Goal: Task Accomplishment & Management: Manage account settings

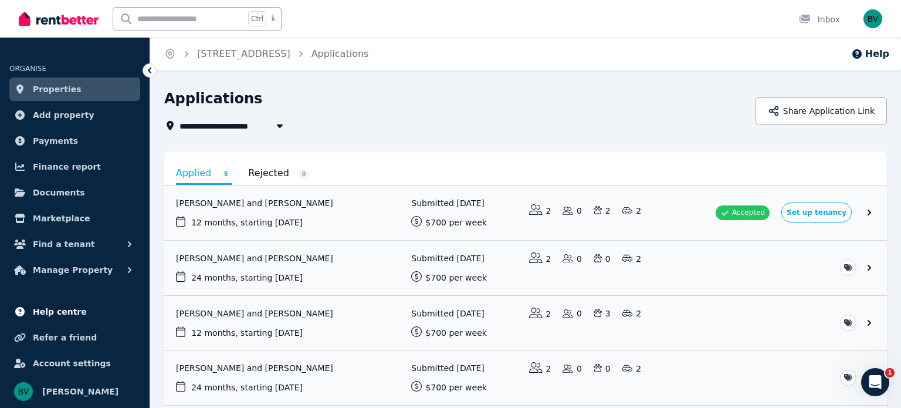
click at [71, 320] on link "Help centre" at bounding box center [74, 311] width 131 height 23
click at [131, 244] on icon "button" at bounding box center [130, 244] width 4 height 6
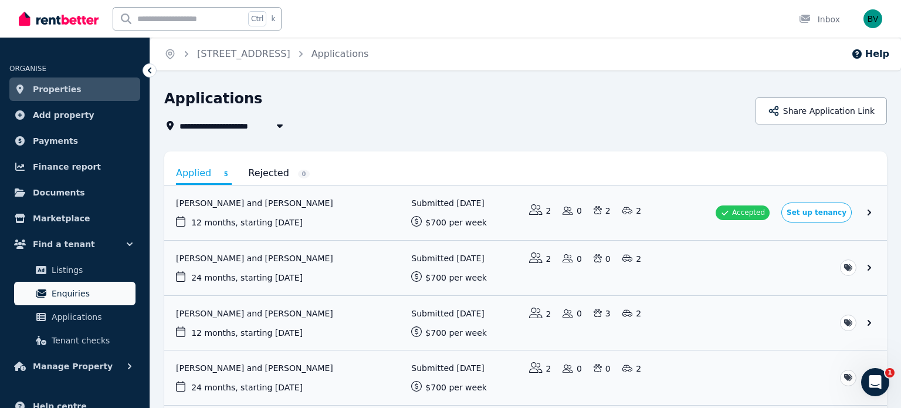
click at [68, 302] on link "Enquiries" at bounding box center [74, 293] width 121 height 23
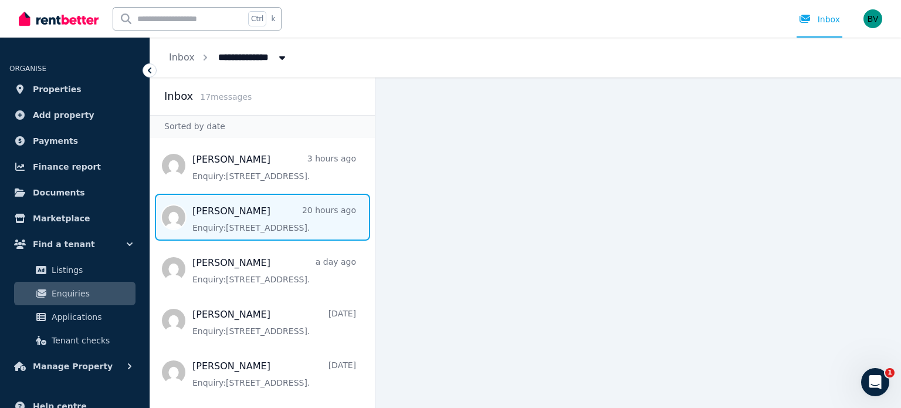
click at [258, 207] on span "Message list" at bounding box center [262, 217] width 225 height 47
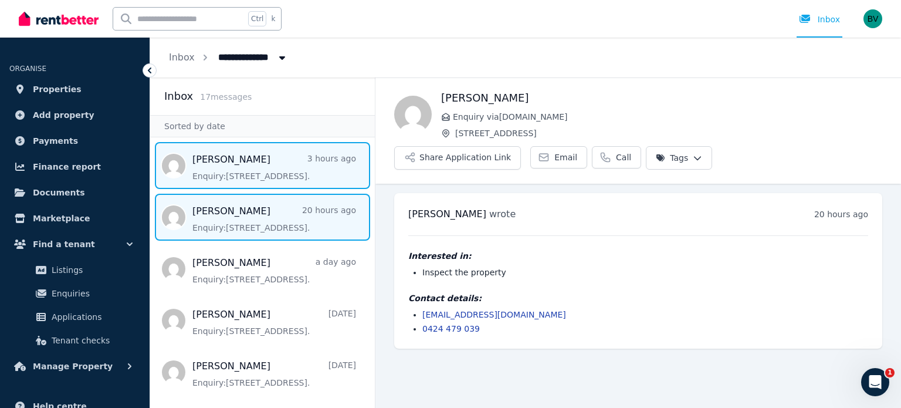
click at [256, 180] on span "Message list" at bounding box center [262, 165] width 225 height 47
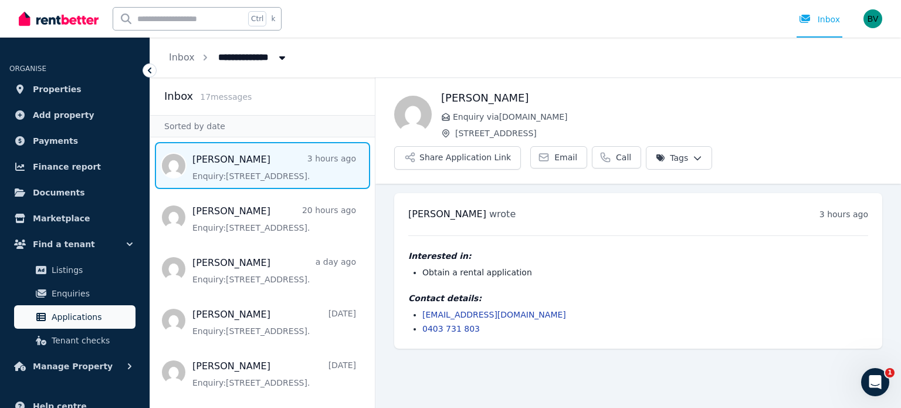
click at [112, 316] on span "Applications" at bounding box center [91, 317] width 79 height 14
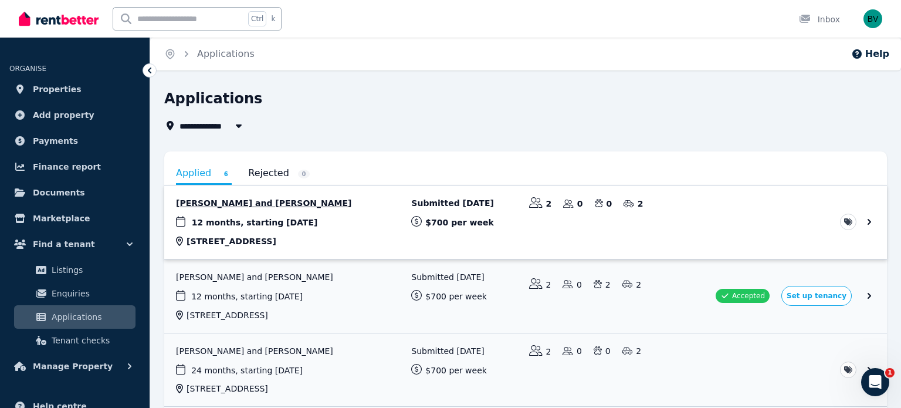
click at [256, 199] on link "View application: Antonia Lane and Darren Lane" at bounding box center [525, 221] width 723 height 73
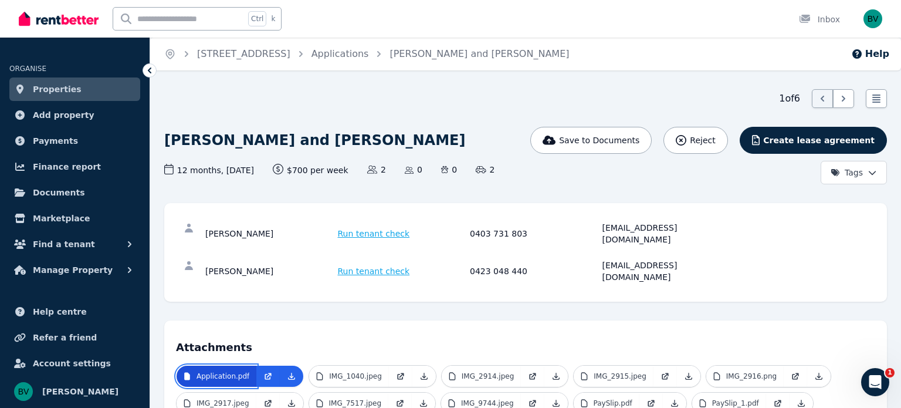
click at [234, 371] on p "Application.pdf" at bounding box center [223, 375] width 53 height 9
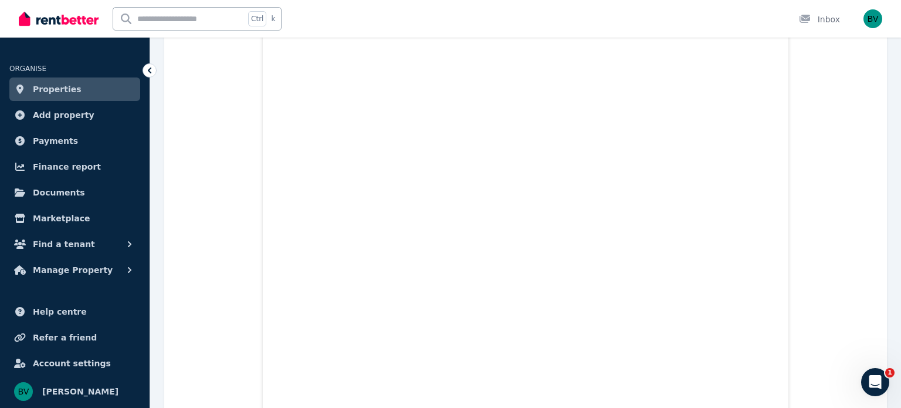
scroll to position [1118, 0]
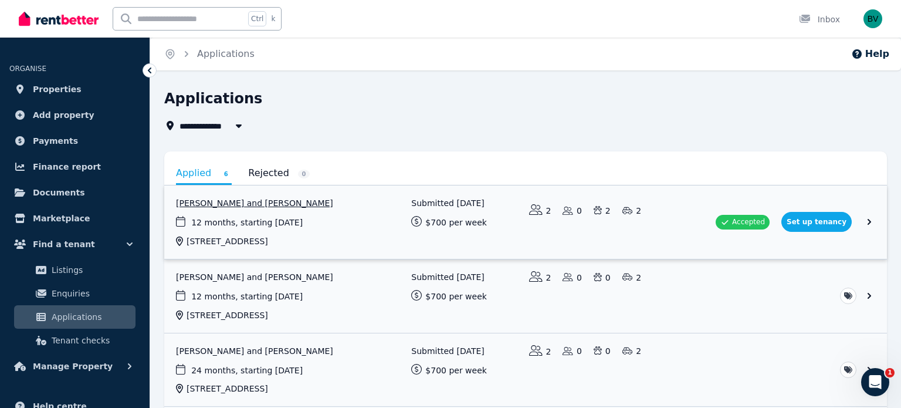
click at [830, 215] on link "View application: Allana McCarthy and Hayden Bannerman" at bounding box center [525, 221] width 723 height 73
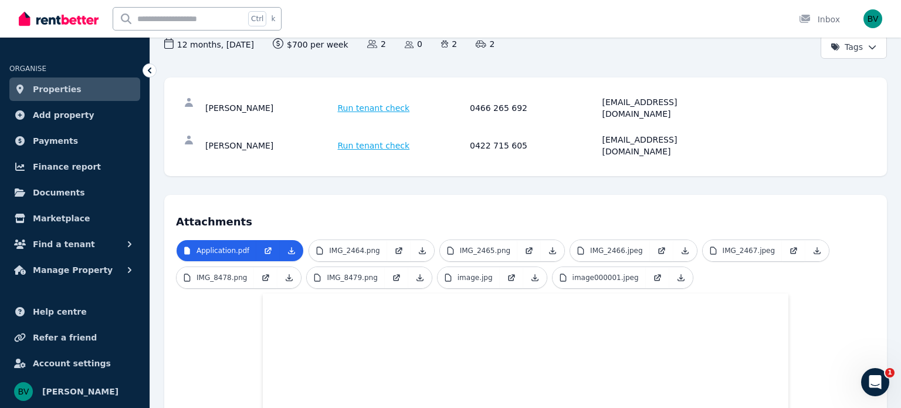
scroll to position [47, 0]
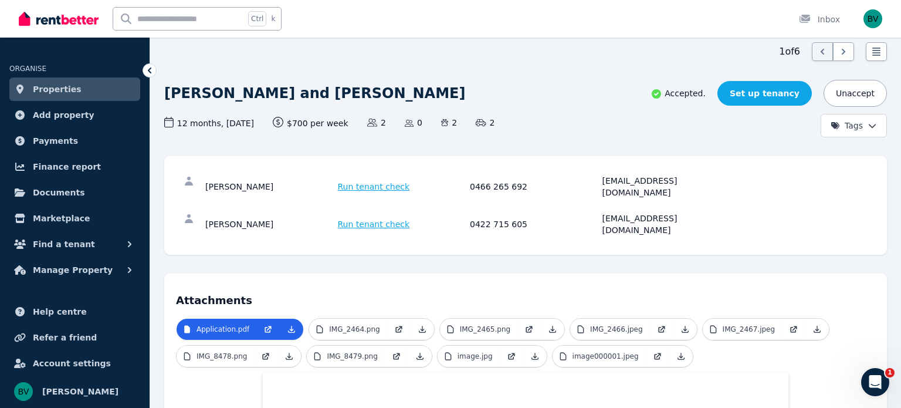
click at [773, 94] on link "Set up tenancy" at bounding box center [765, 93] width 94 height 25
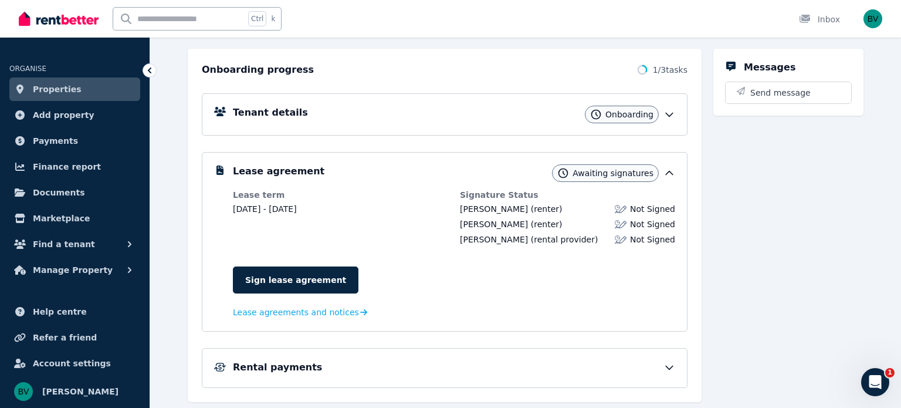
scroll to position [154, 0]
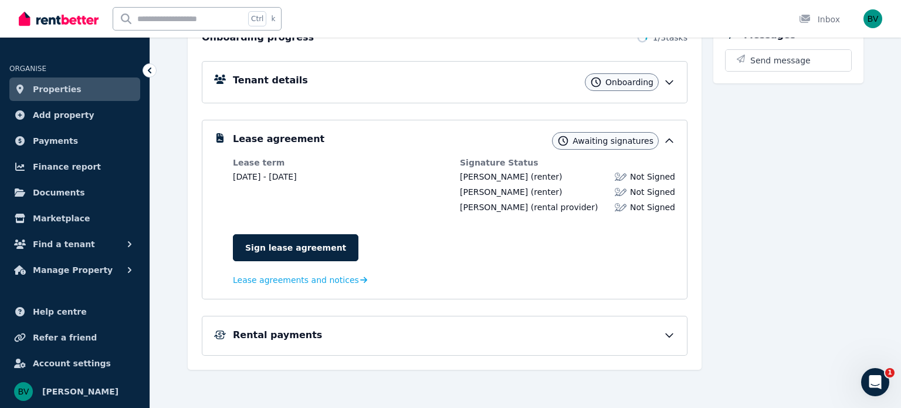
click at [670, 333] on icon at bounding box center [670, 335] width 12 height 12
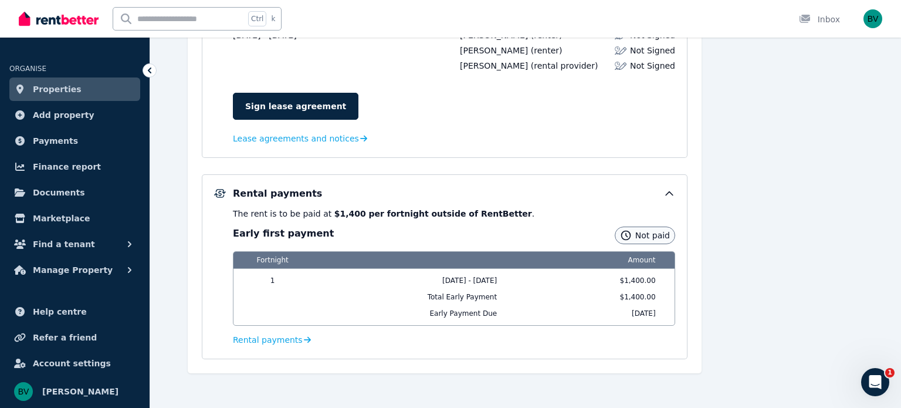
scroll to position [298, 0]
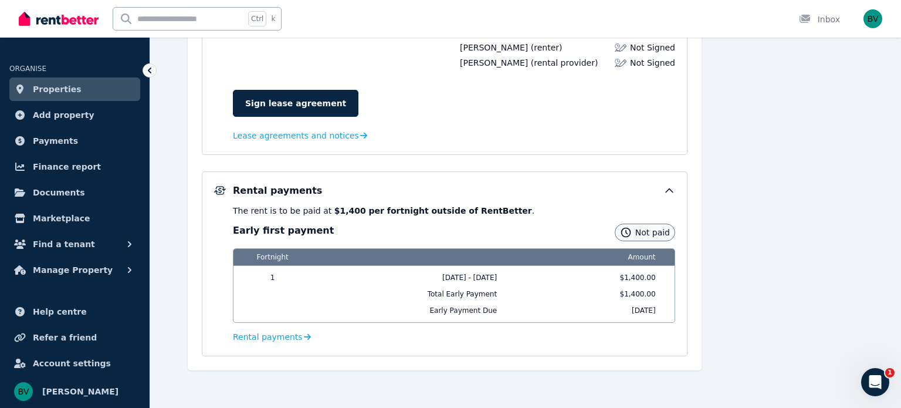
click at [412, 107] on div "Sign lease agreement" at bounding box center [454, 103] width 442 height 27
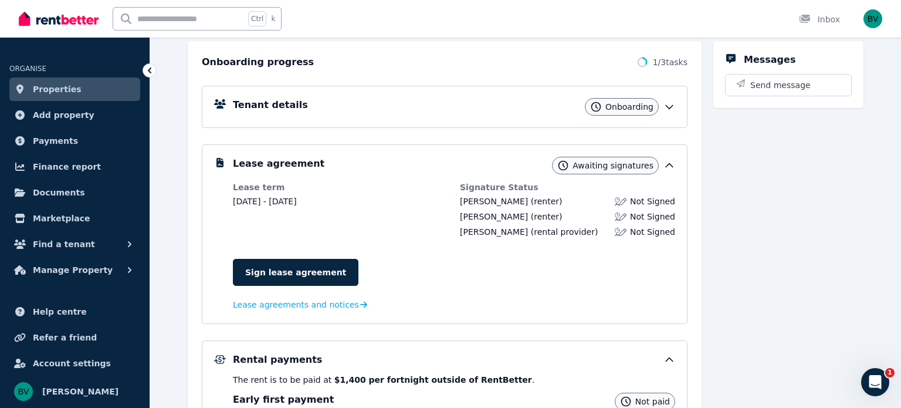
scroll to position [127, 0]
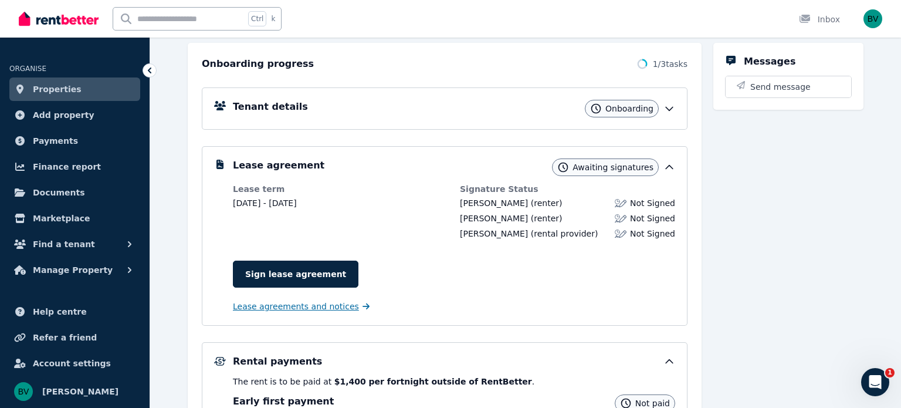
click at [363, 305] on icon at bounding box center [366, 306] width 7 height 6
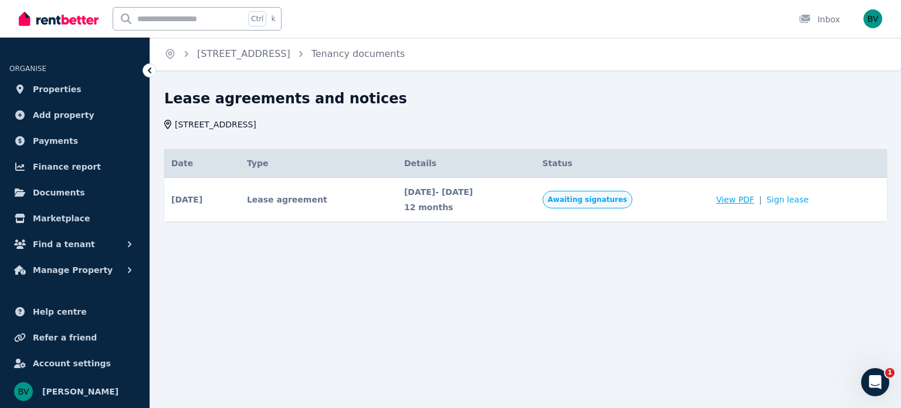
click at [748, 202] on span "View PDF" at bounding box center [735, 200] width 38 height 12
click at [122, 241] on button "Find a tenant" at bounding box center [74, 243] width 131 height 23
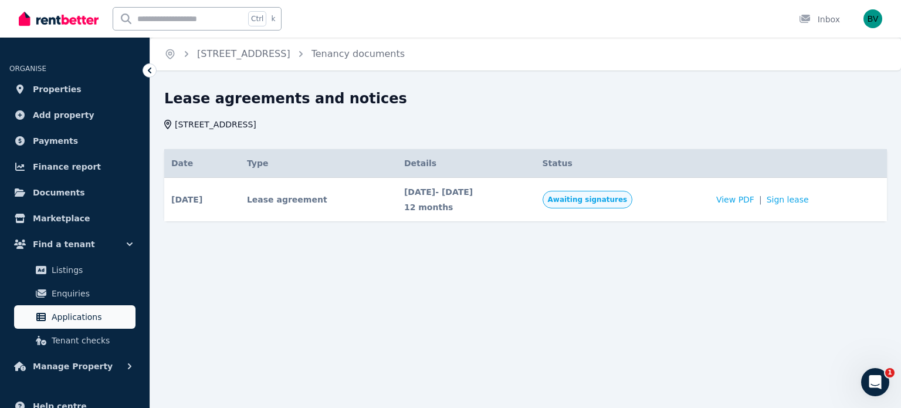
click at [89, 319] on span "Applications" at bounding box center [91, 317] width 79 height 14
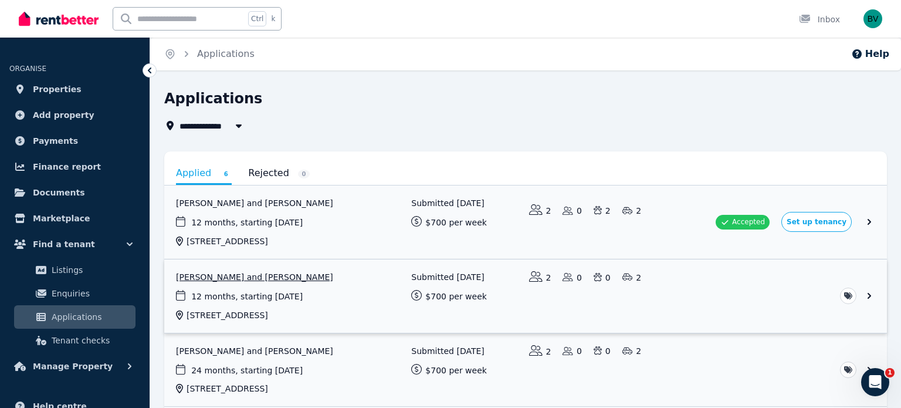
click at [330, 296] on link "View application: Antonia Lane and Darren Lane" at bounding box center [525, 295] width 723 height 73
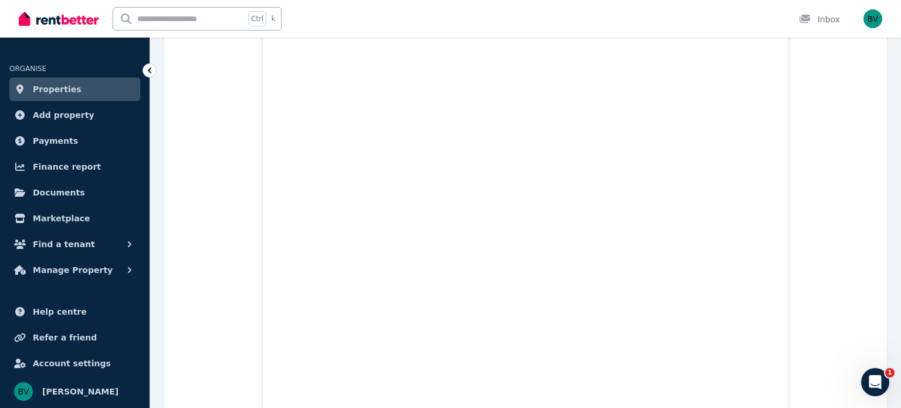
scroll to position [16660, 0]
